Goal: Browse casually

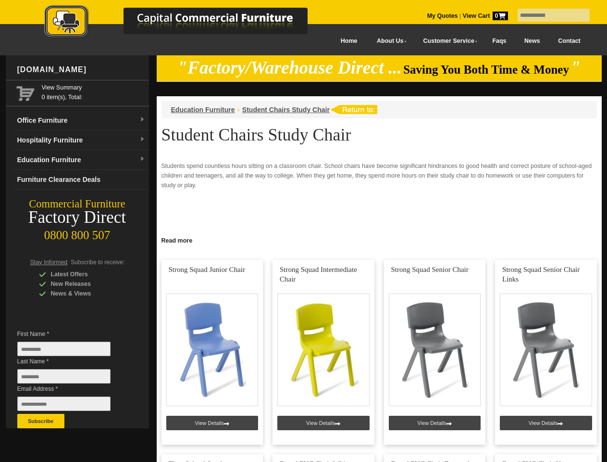
click at [548, 15] on input "text" at bounding box center [554, 15] width 72 height 13
click at [71, 378] on input "Last Name *" at bounding box center [63, 376] width 93 height 14
click at [41, 421] on button "Subscribe" at bounding box center [40, 420] width 47 height 14
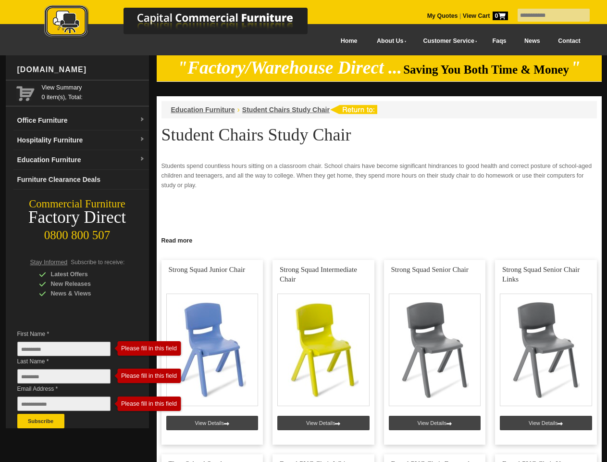
click at [379, 239] on link "Read more" at bounding box center [379, 239] width 445 height 12
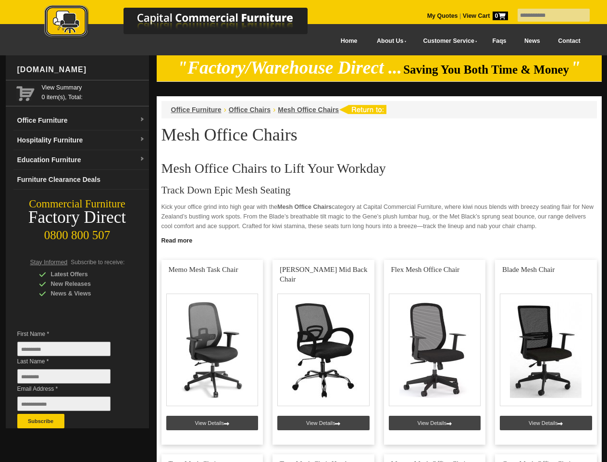
click at [548, 15] on input "text" at bounding box center [554, 15] width 72 height 13
click at [71, 378] on input "Last Name *" at bounding box center [63, 376] width 93 height 14
click at [41, 421] on button "Subscribe" at bounding box center [40, 420] width 47 height 14
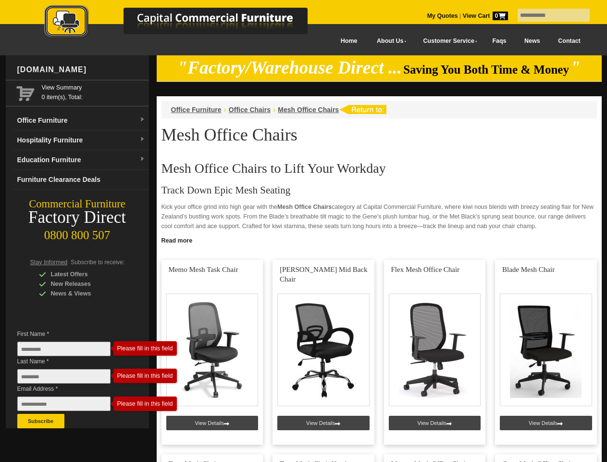
click at [379, 239] on link "Read more" at bounding box center [379, 239] width 445 height 12
